Goal: Information Seeking & Learning: Learn about a topic

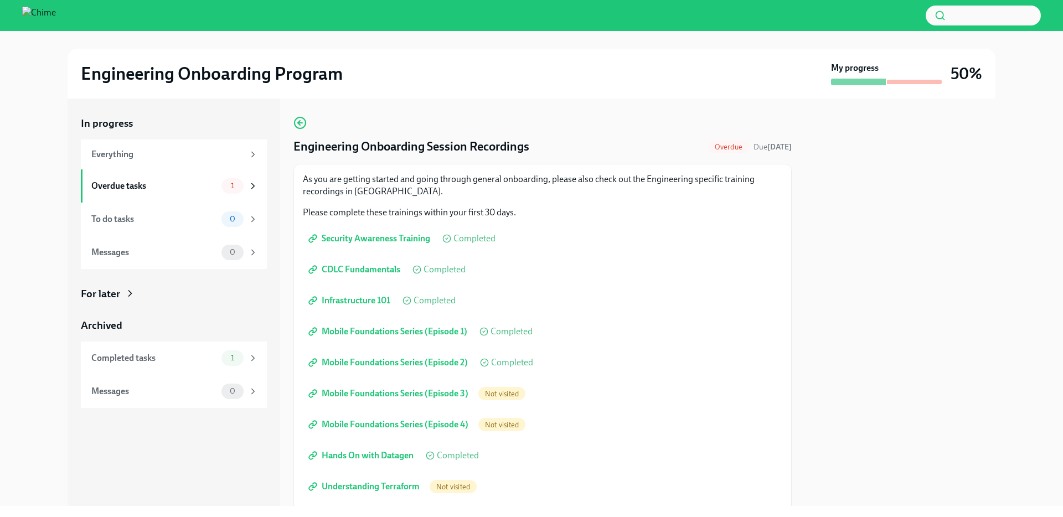
click at [388, 392] on span "Mobile Foundations Series (Episode 3)" at bounding box center [390, 393] width 158 height 11
click at [372, 420] on span "Mobile Foundations Series (Episode 4)" at bounding box center [390, 424] width 158 height 11
click at [340, 484] on span "Understanding Terraform" at bounding box center [365, 486] width 109 height 11
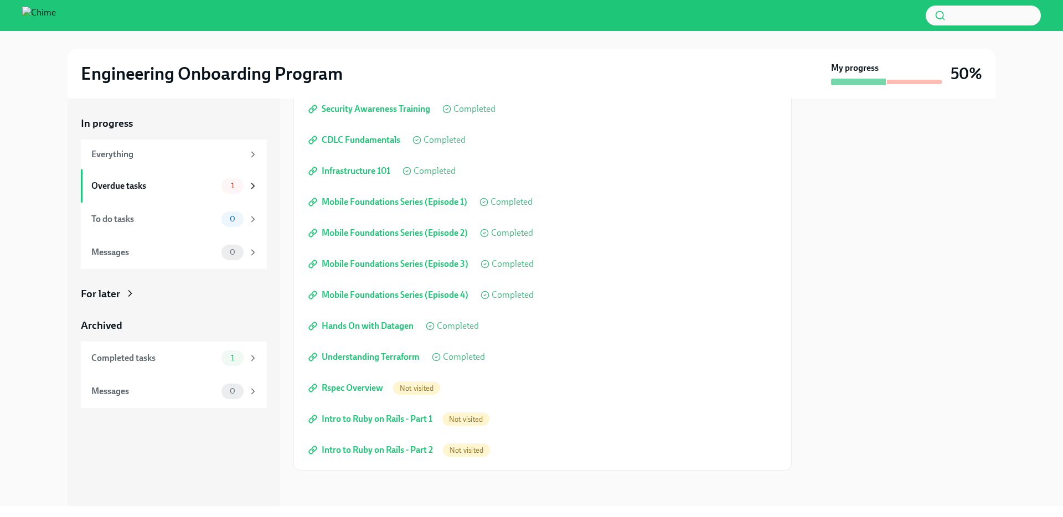
click at [356, 356] on span "Understanding Terraform" at bounding box center [365, 357] width 109 height 11
click at [262, 441] on div "In progress Everything Overdue tasks 1 To do tasks 0 Messages 0 For later Archi…" at bounding box center [174, 303] width 213 height 408
click at [167, 352] on div "Completed tasks" at bounding box center [154, 358] width 126 height 12
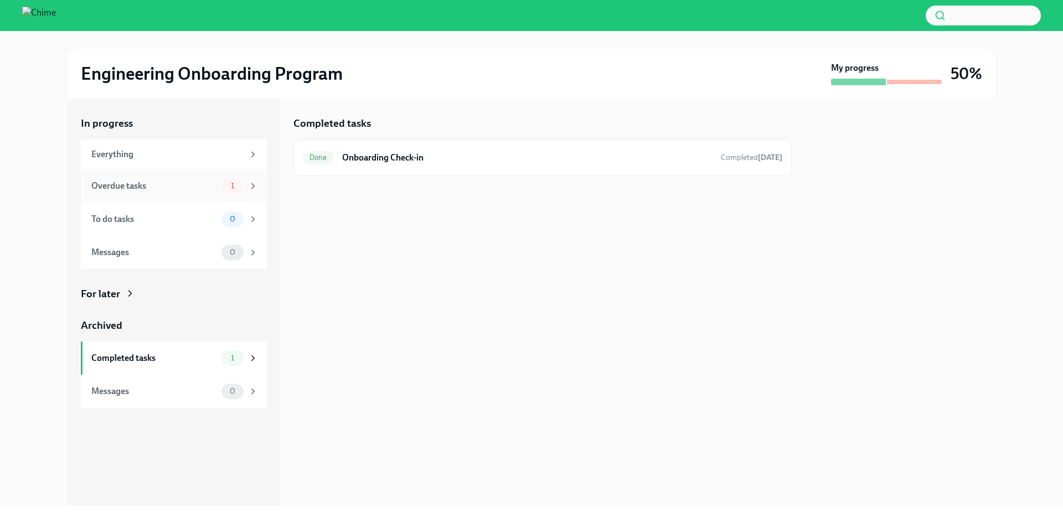
click at [132, 188] on div "Overdue tasks" at bounding box center [154, 186] width 126 height 12
click at [436, 165] on div "Overdue Engineering Onboarding Session Recordings Due today" at bounding box center [543, 158] width 480 height 18
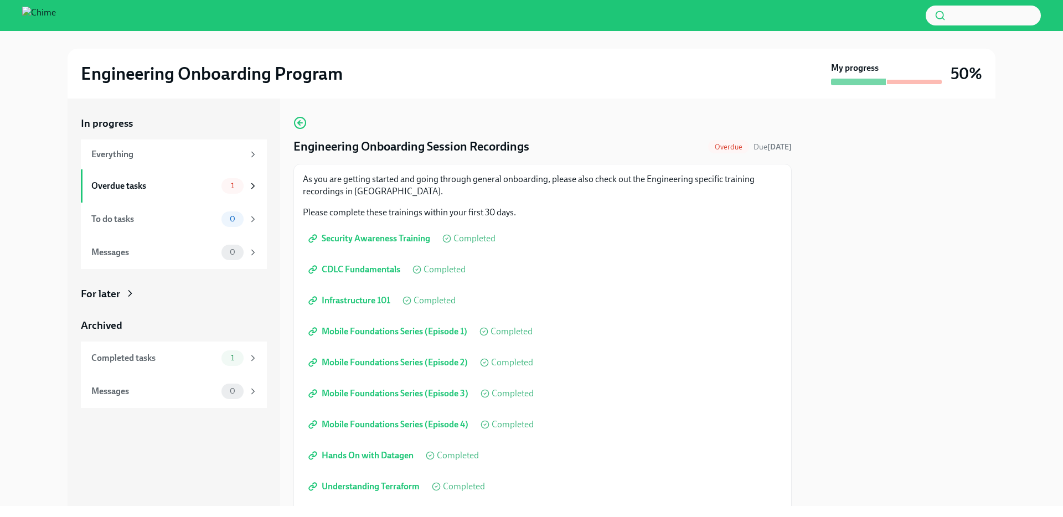
scroll to position [130, 0]
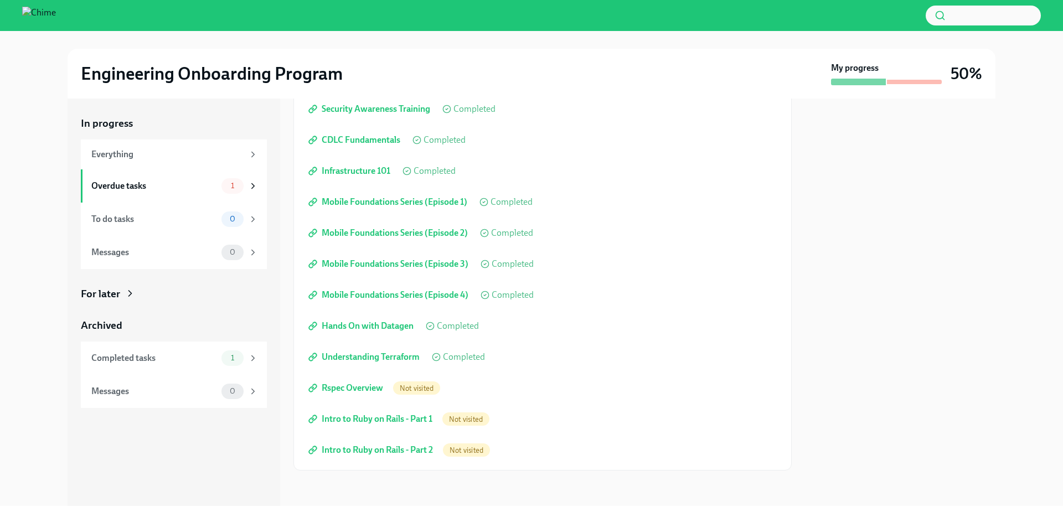
click at [263, 453] on div "In progress Everything Overdue tasks 1 To do tasks 0 Messages 0 For later Archi…" at bounding box center [174, 303] width 213 height 408
